Goal: Check status: Check status

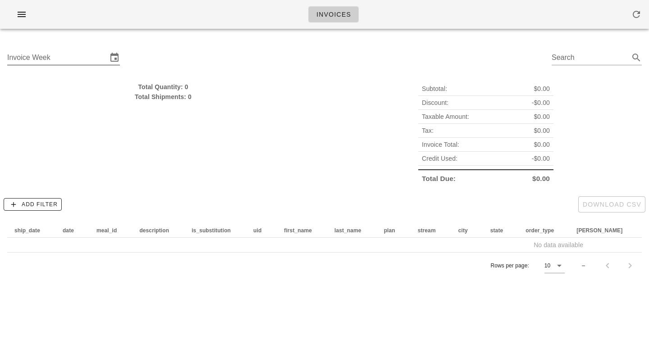
click at [73, 59] on input "Invoice Week" at bounding box center [57, 57] width 100 height 14
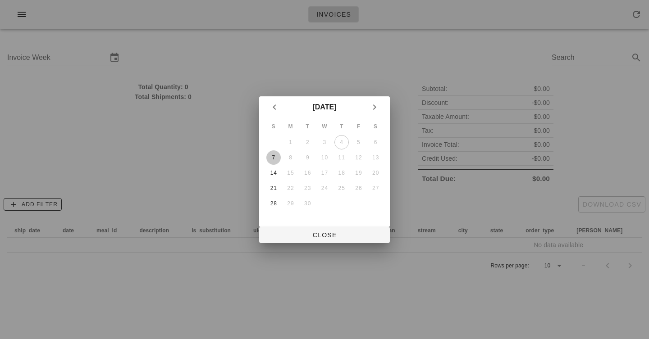
click at [274, 160] on div "7" at bounding box center [273, 158] width 14 height 6
click at [315, 230] on button "Close" at bounding box center [324, 235] width 131 height 16
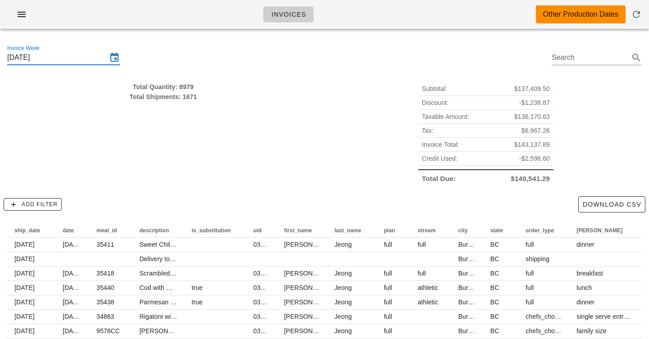
click at [96, 59] on input "[DATE]" at bounding box center [57, 57] width 100 height 14
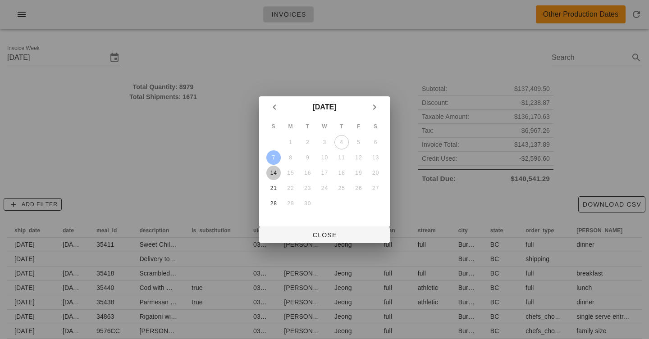
click at [272, 172] on div "14" at bounding box center [273, 173] width 14 height 6
click at [275, 172] on div "14" at bounding box center [273, 173] width 14 height 6
type input "[DATE]"
click at [208, 31] on div at bounding box center [324, 169] width 649 height 339
